Goal: Check status: Check status

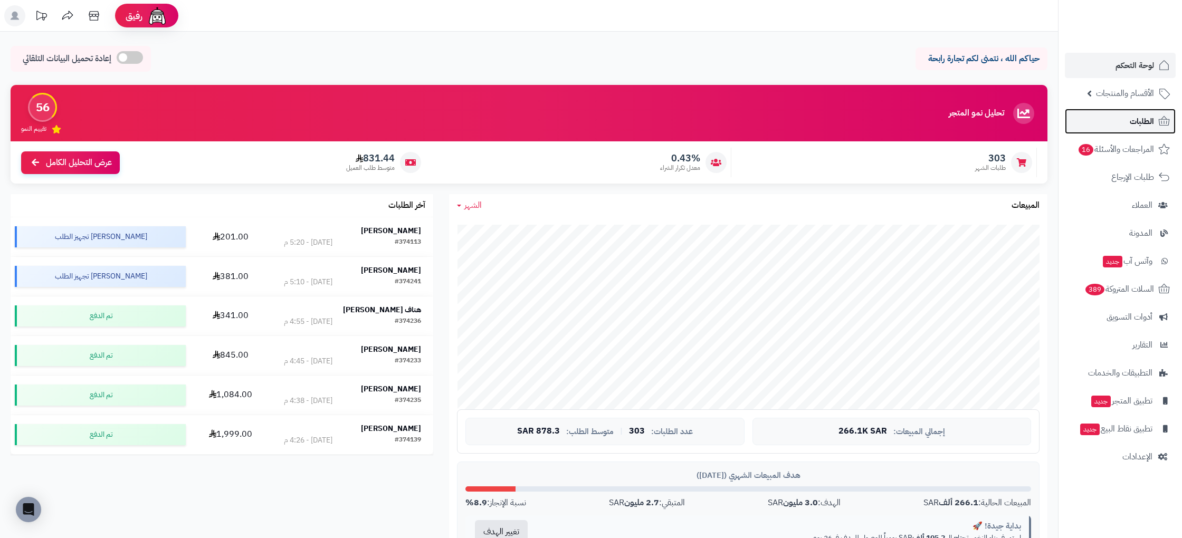
click at [1123, 120] on link "الطلبات" at bounding box center [1120, 121] width 111 height 25
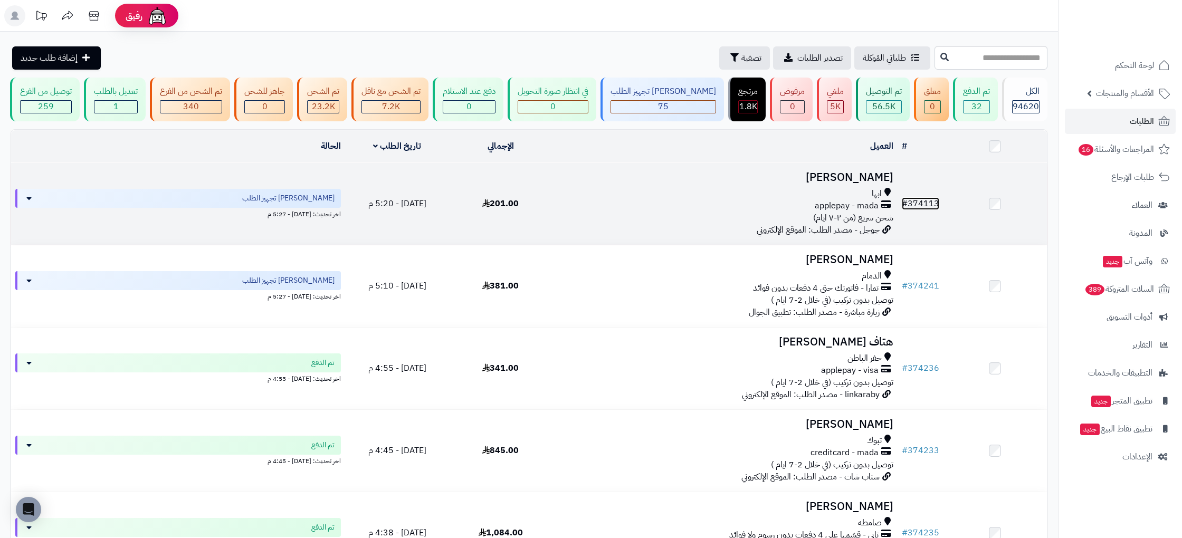
click at [938, 208] on link "# 374113" at bounding box center [920, 203] width 37 height 13
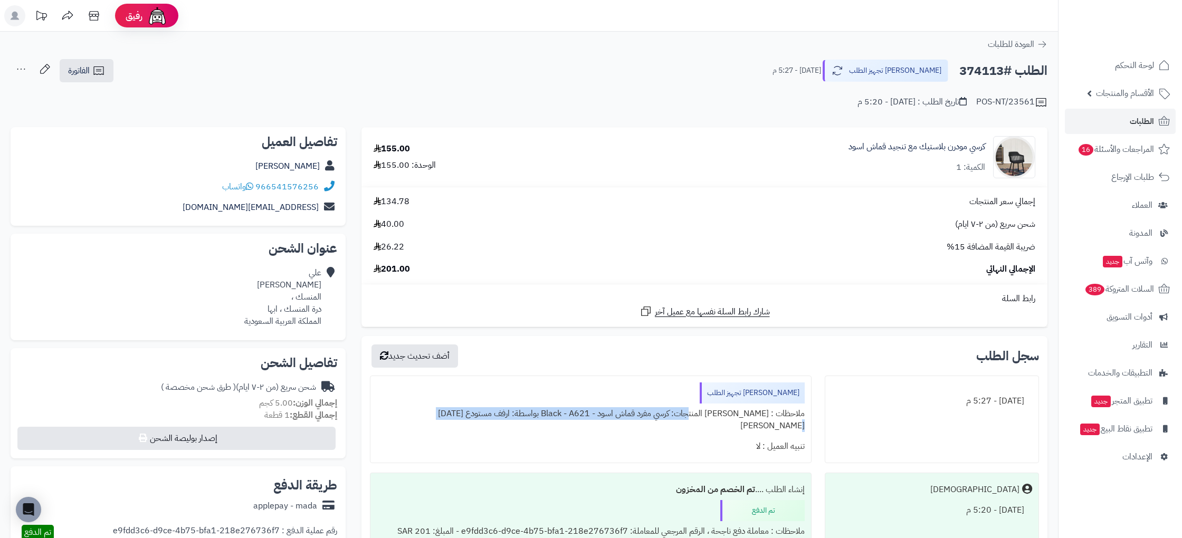
drag, startPoint x: 705, startPoint y: 415, endPoint x: 443, endPoint y: 410, distance: 261.8
click at [443, 410] on div "ملاحظات : جاري تجهيز المنتجات: كرسي مفرد قماش اسود - Black - A621 بواسطة: ارفف …" at bounding box center [591, 420] width 428 height 33
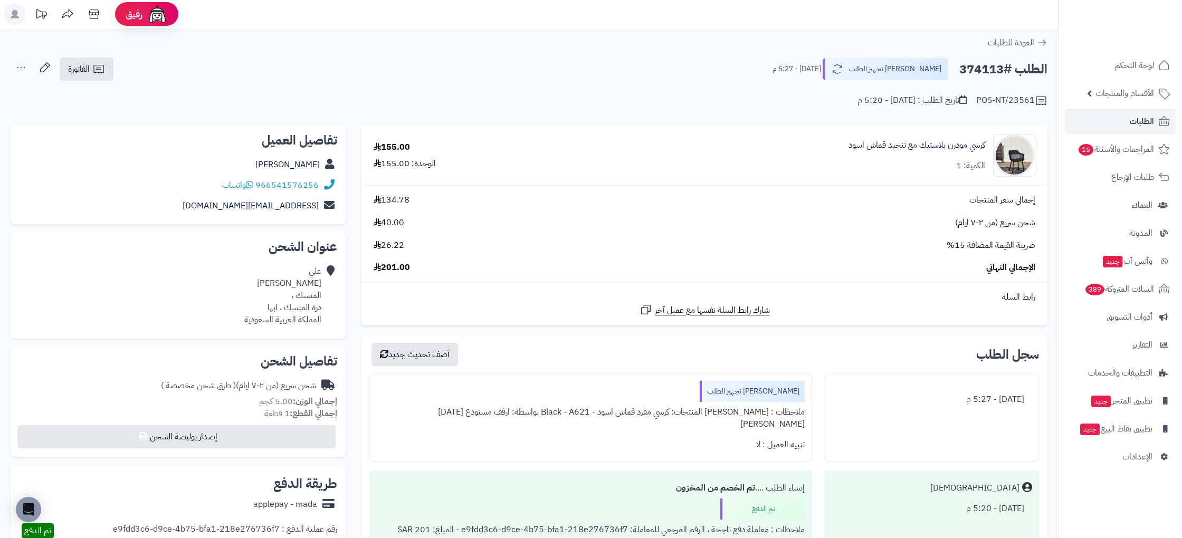
click at [697, 435] on div "تنبيه العميل : لا" at bounding box center [591, 445] width 428 height 21
click at [717, 406] on div "ملاحظات : جاري تجهيز المنتجات: كرسي مفرد قماش اسود - Black - A621 بواسطة: ارفف …" at bounding box center [591, 418] width 428 height 33
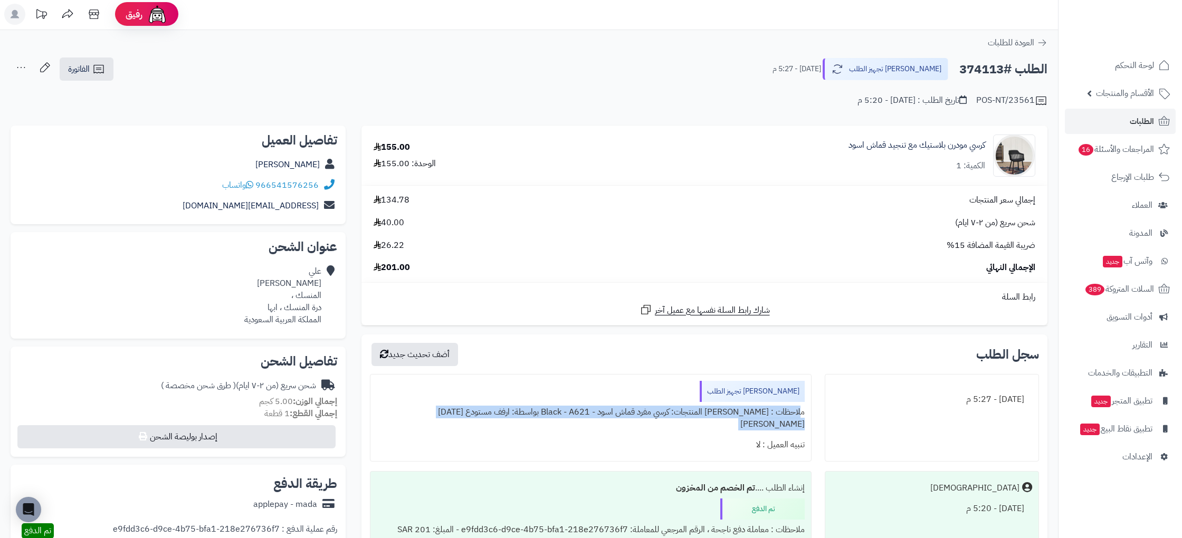
click at [717, 406] on div "ملاحظات : جاري تجهيز المنتجات: كرسي مفرد قماش اسود - Black - A621 بواسطة: ارفف …" at bounding box center [591, 418] width 428 height 33
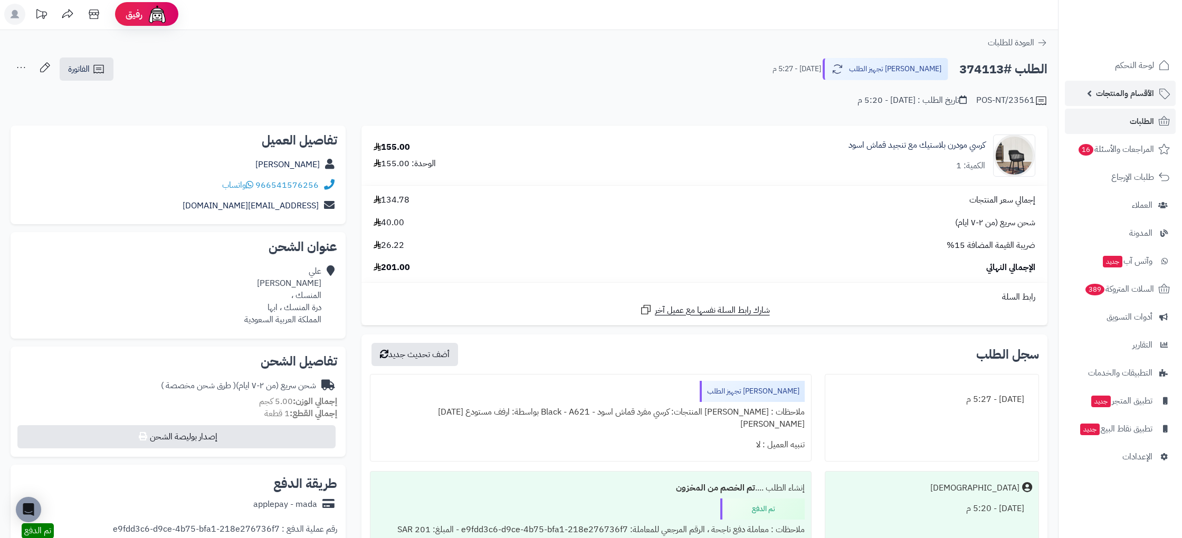
click at [1136, 94] on span "الأقسام والمنتجات" at bounding box center [1125, 93] width 58 height 15
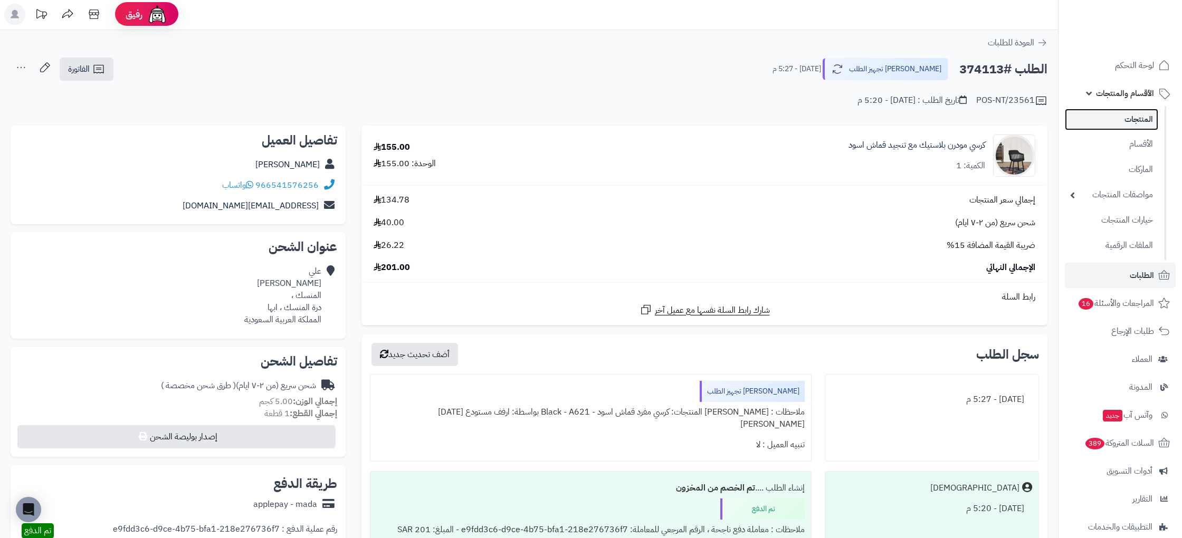
click at [1127, 118] on link "المنتجات" at bounding box center [1111, 120] width 93 height 22
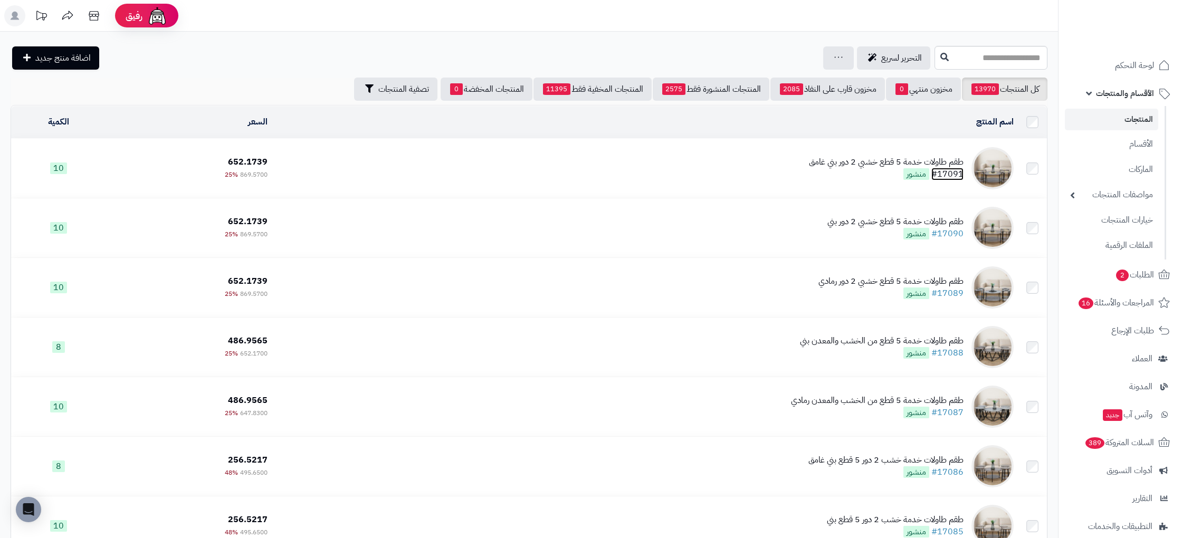
click at [955, 173] on link "#17091" at bounding box center [948, 174] width 32 height 13
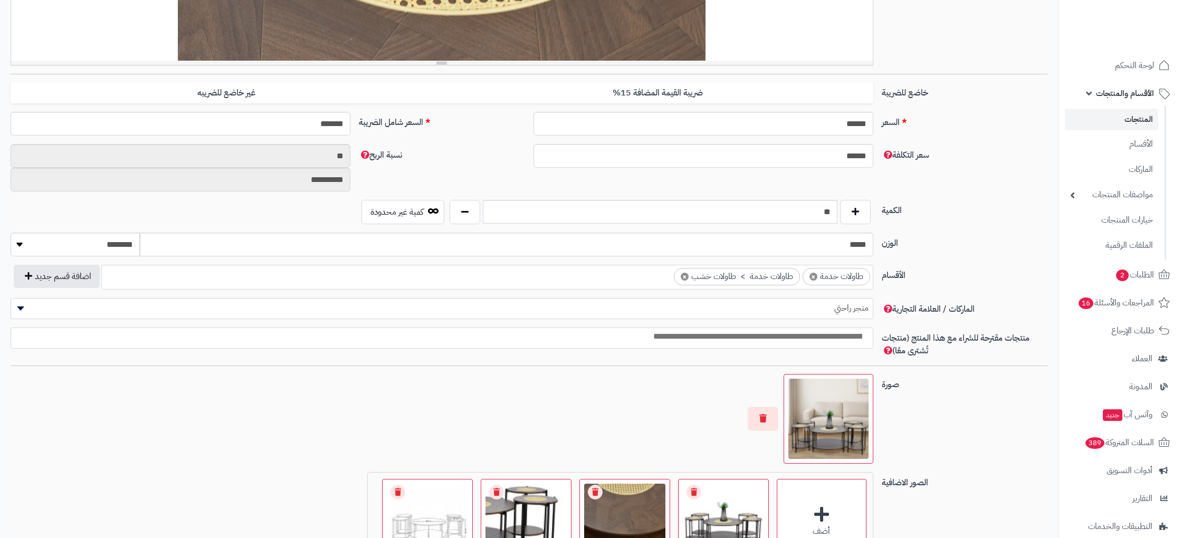
scroll to position [15, 0]
